Goal: Task Accomplishment & Management: Manage account settings

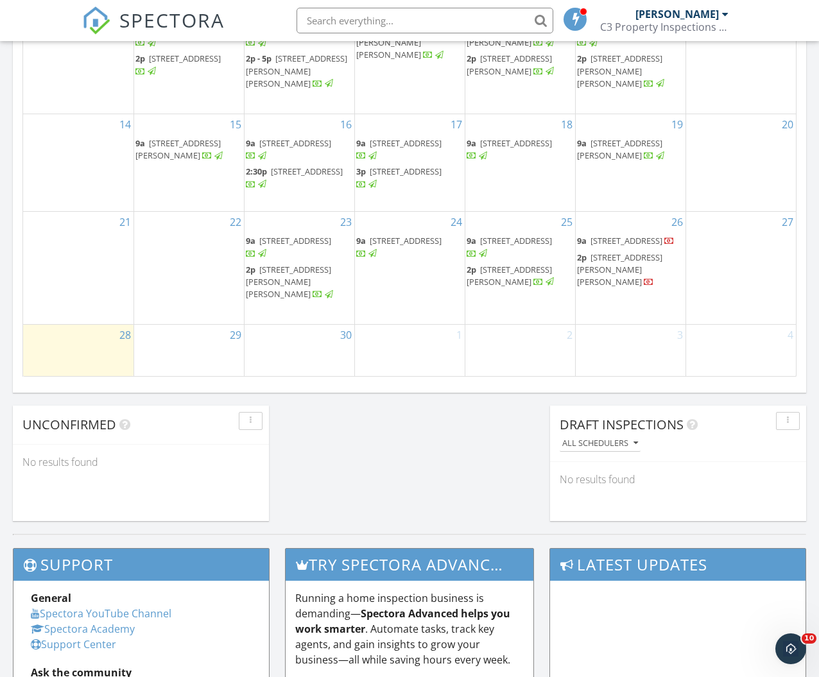
click at [600, 239] on span "73 Cliff Street, Saint Johnsbury 05819" at bounding box center [626, 241] width 72 height 12
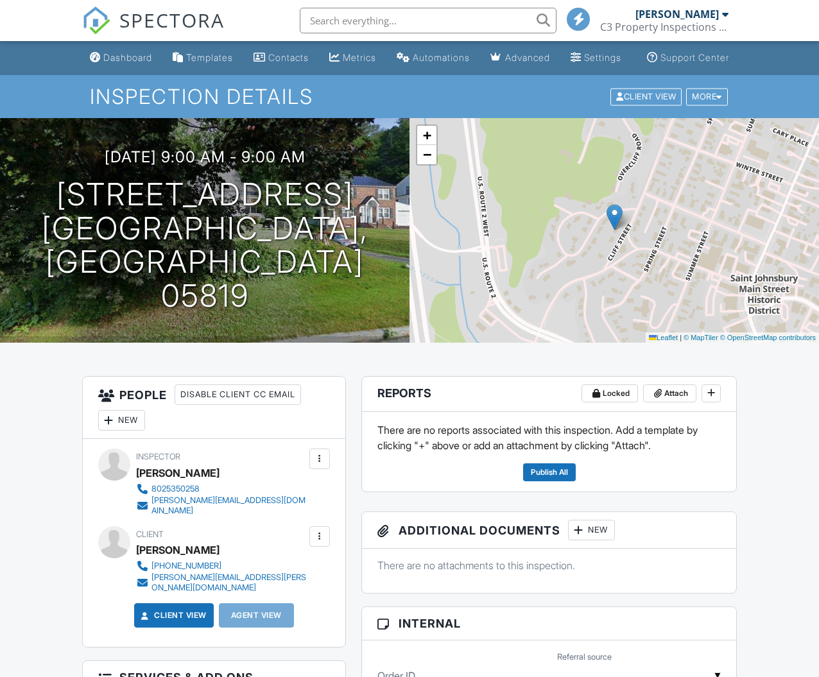
scroll to position [279, 0]
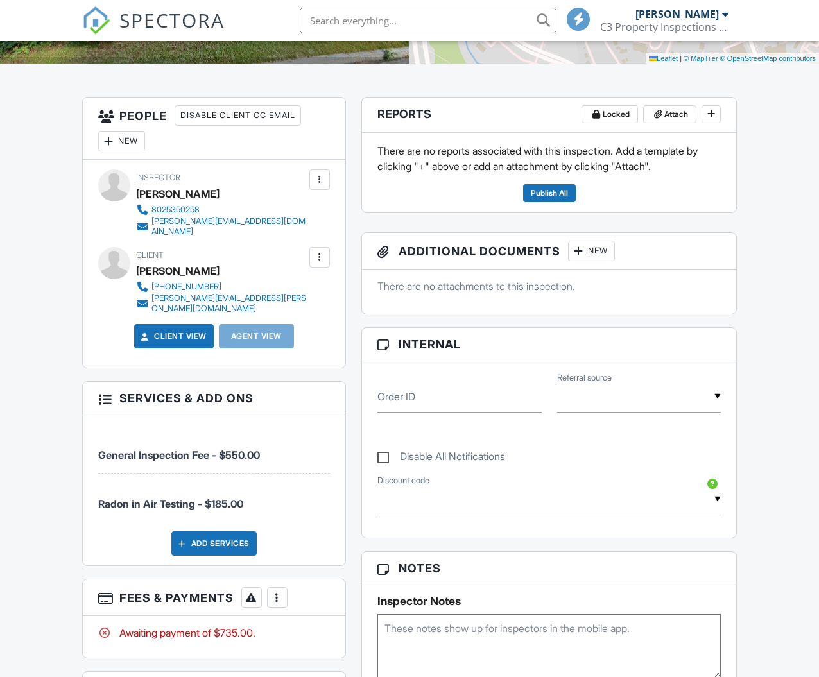
click at [283, 596] on div at bounding box center [277, 597] width 13 height 13
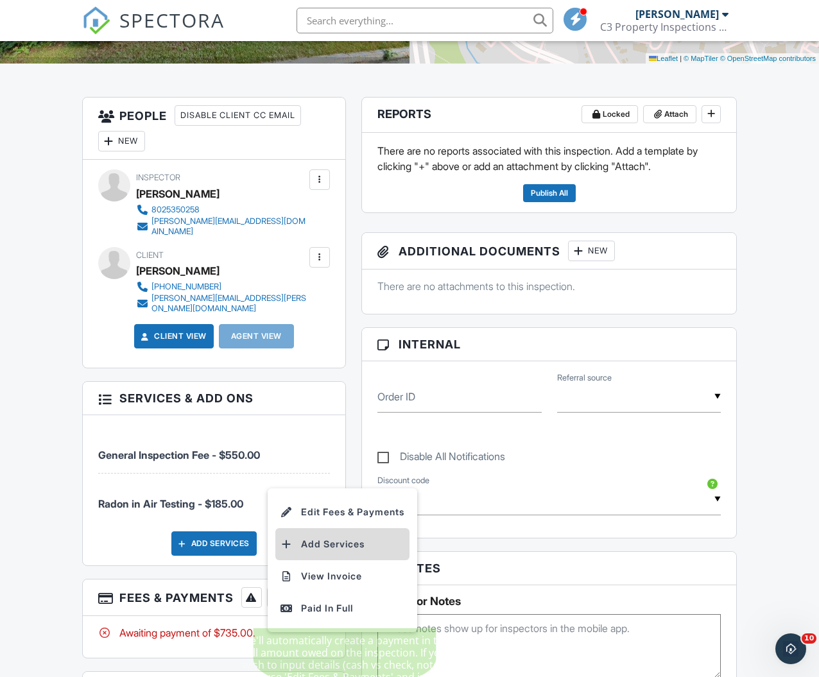
scroll to position [0, 0]
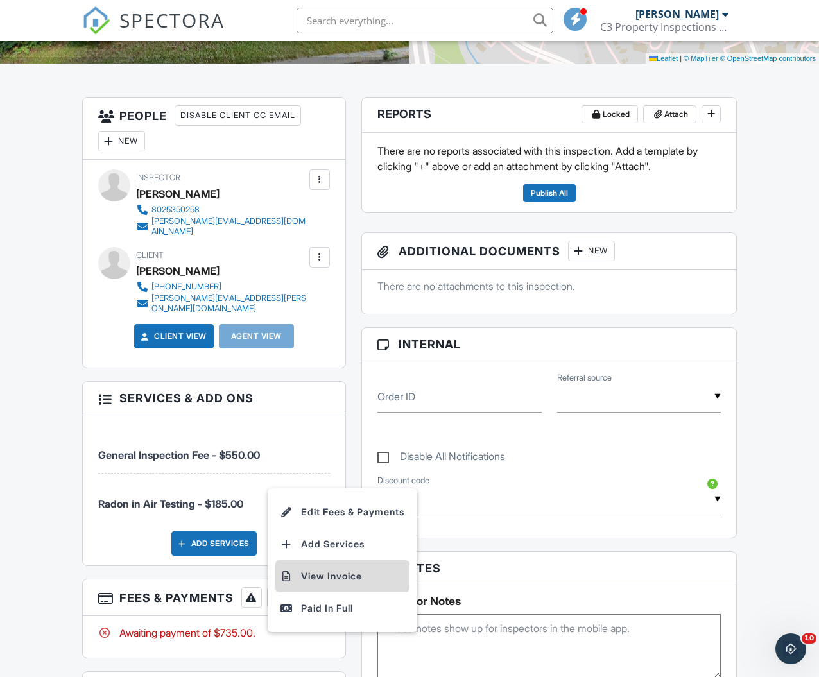
click at [321, 576] on li "View Invoice" at bounding box center [342, 576] width 134 height 32
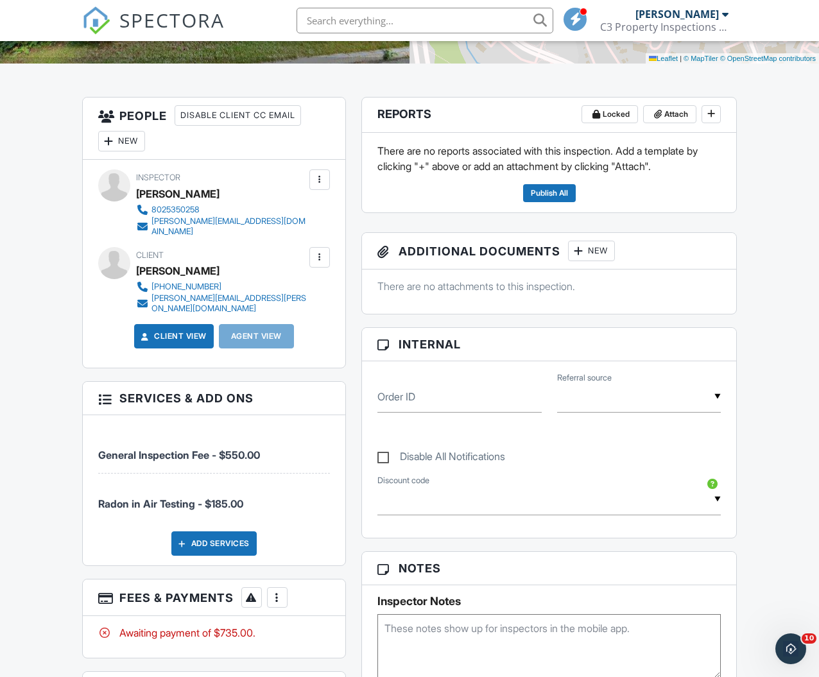
click at [706, 124] on div at bounding box center [710, 114] width 19 height 19
click at [708, 120] on span at bounding box center [710, 113] width 13 height 13
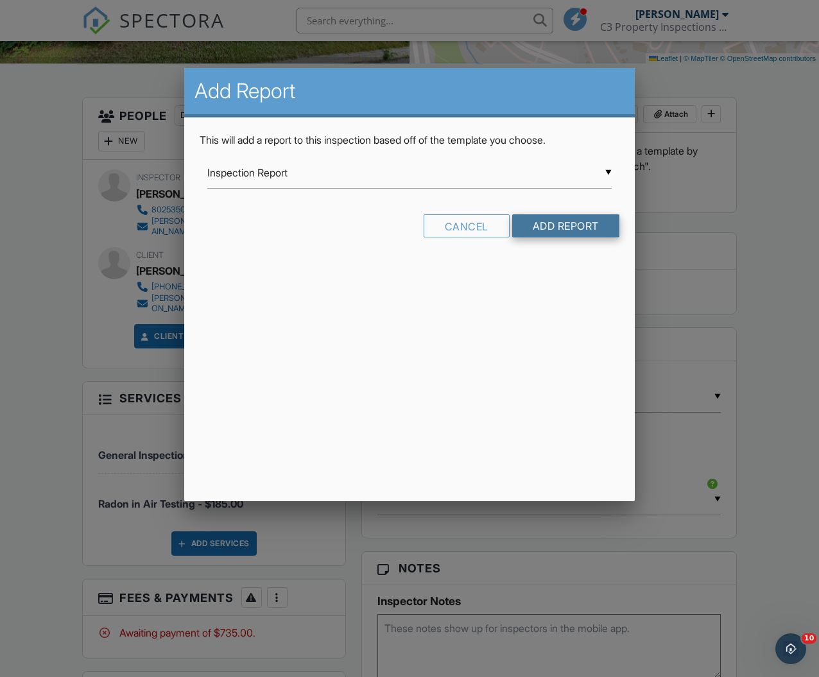
click at [600, 227] on input "Add Report" at bounding box center [565, 225] width 107 height 23
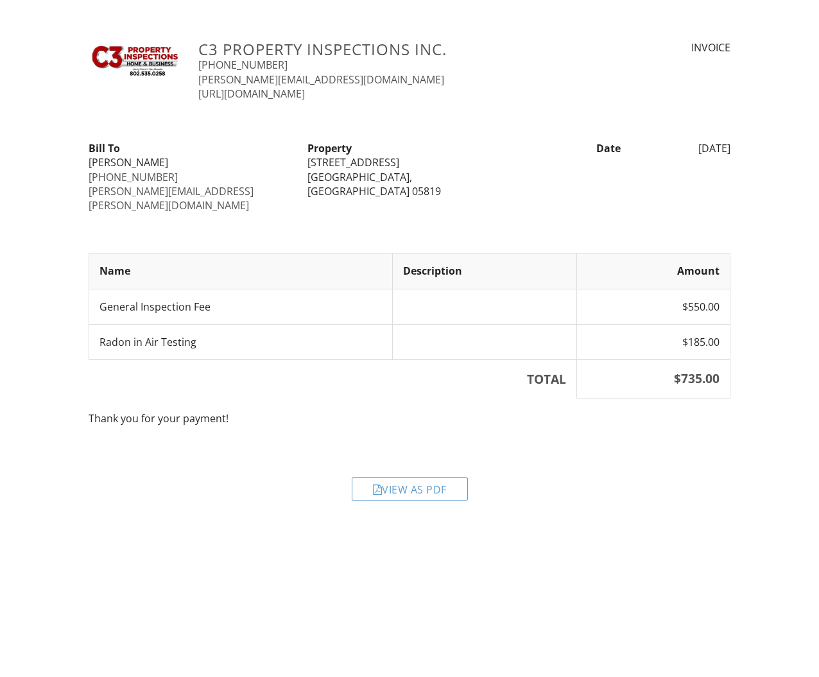
click at [395, 488] on div "View as PDF" at bounding box center [409, 480] width 657 height 62
click at [397, 478] on div "View as PDF" at bounding box center [410, 488] width 116 height 23
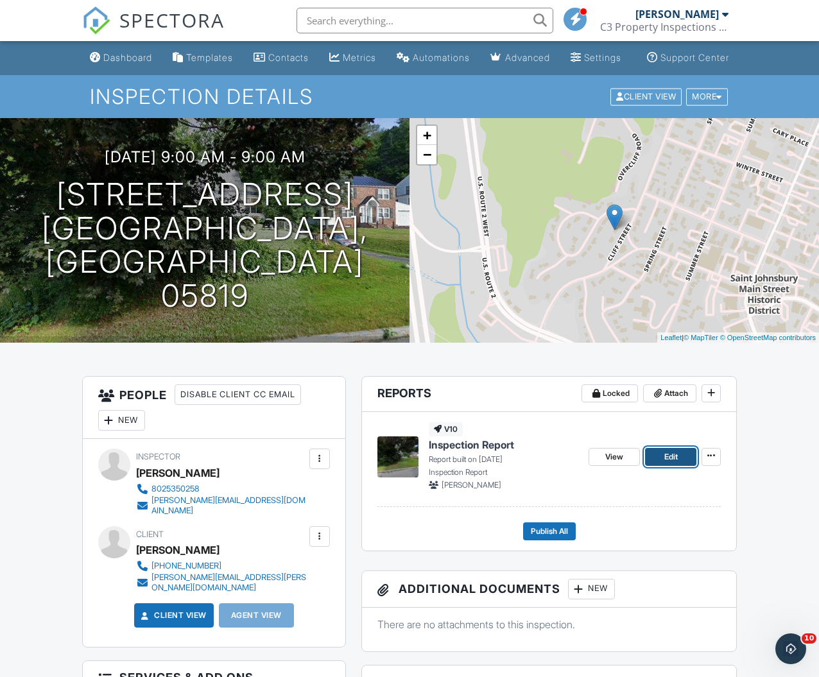
click at [676, 463] on span "Edit" at bounding box center [670, 456] width 13 height 13
